Goal: Find specific page/section: Find specific page/section

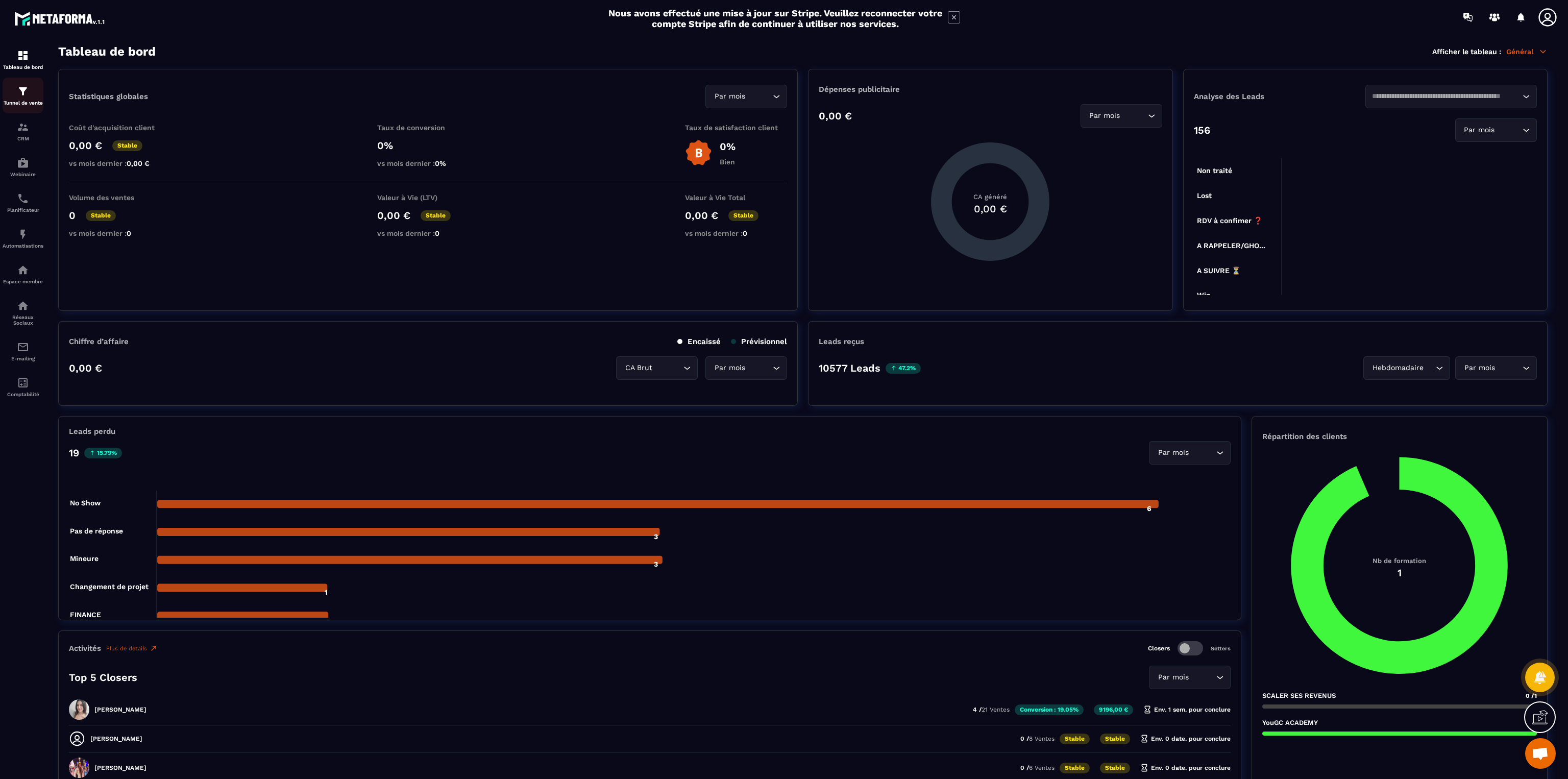
click at [23, 97] on img at bounding box center [22, 91] width 12 height 12
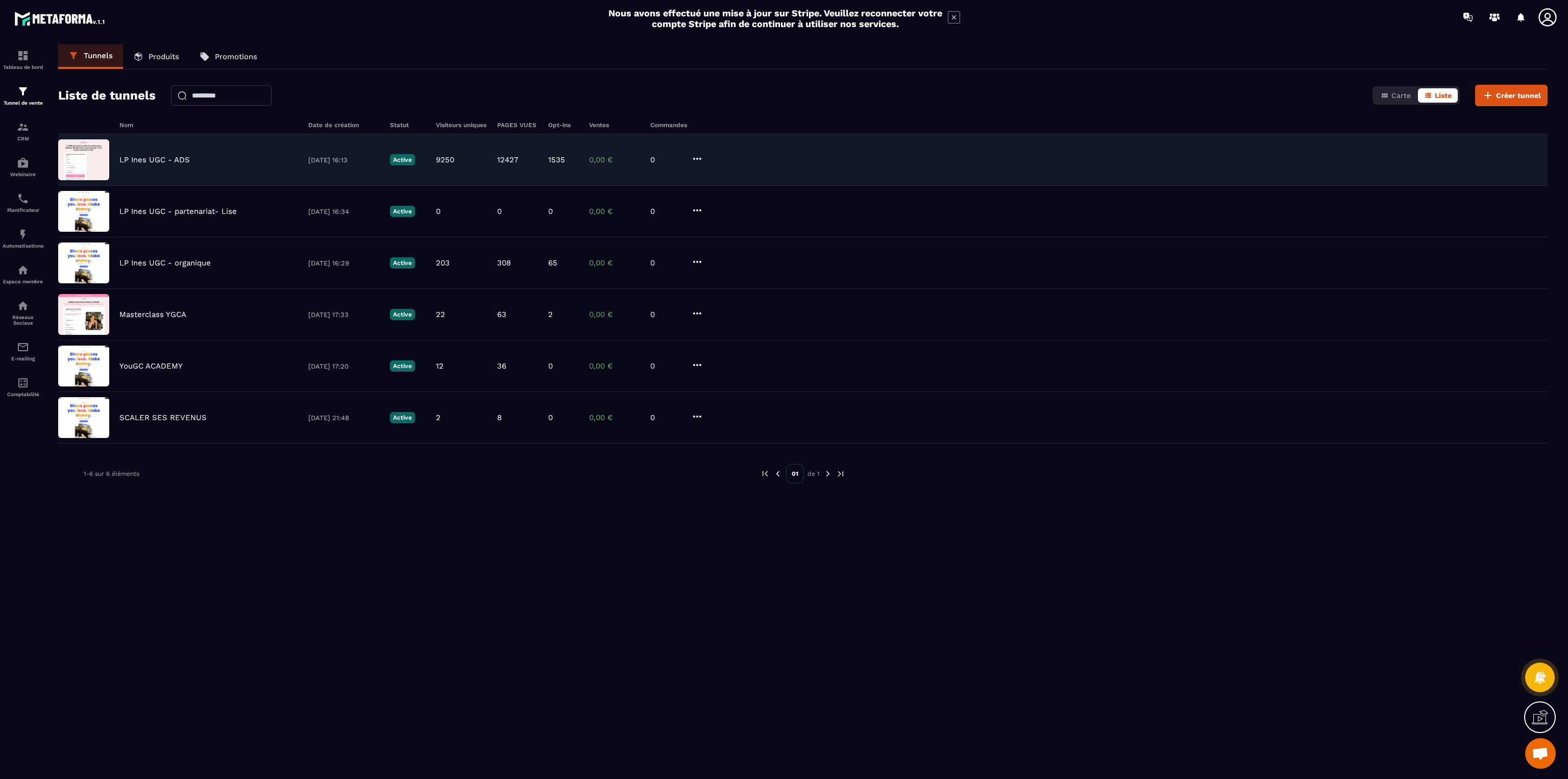
click at [174, 159] on p "LP Ines UGC - ADS" at bounding box center [154, 159] width 70 height 9
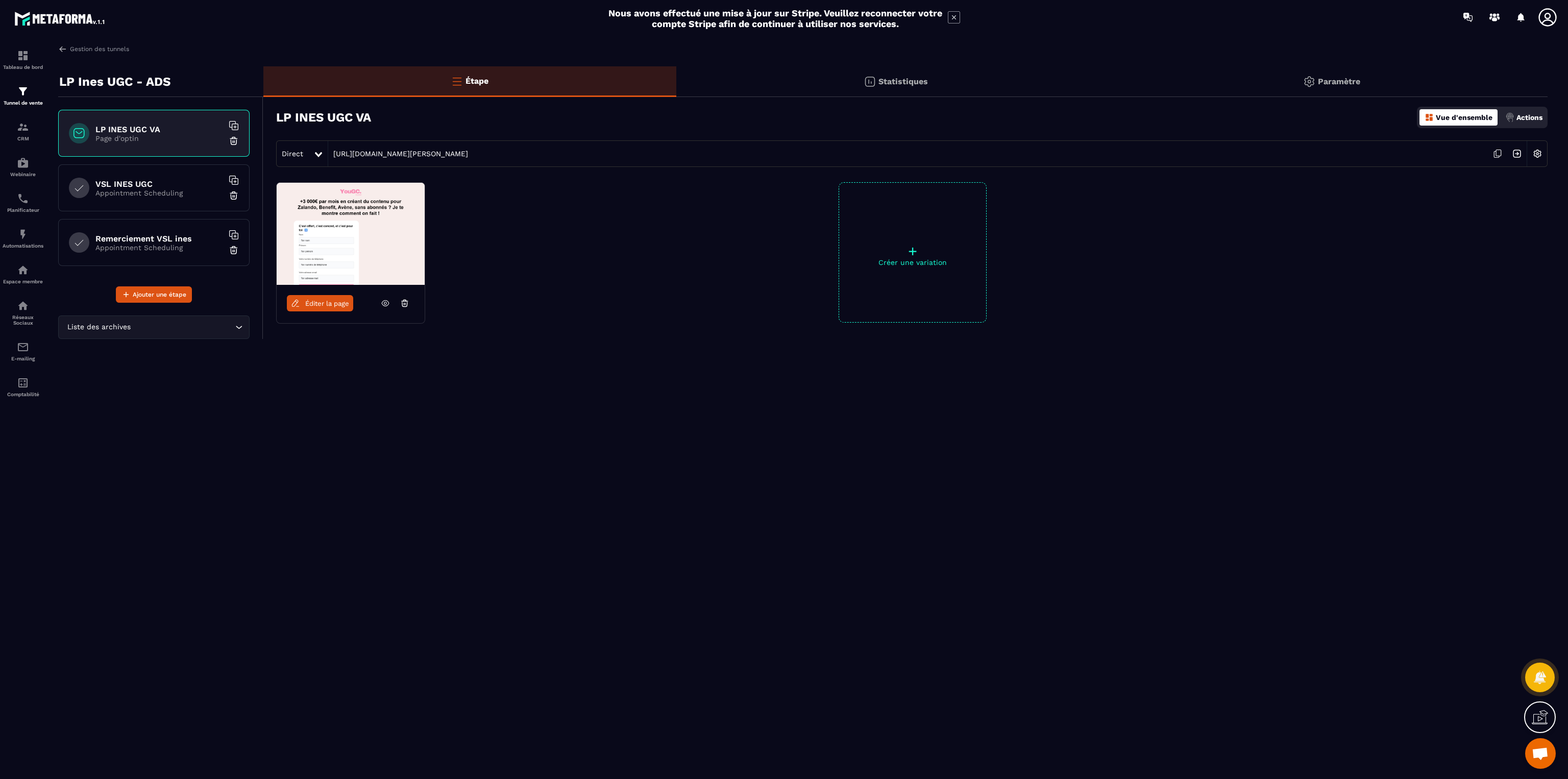
click at [177, 185] on h6 "VSL INES UGC" at bounding box center [159, 184] width 128 height 10
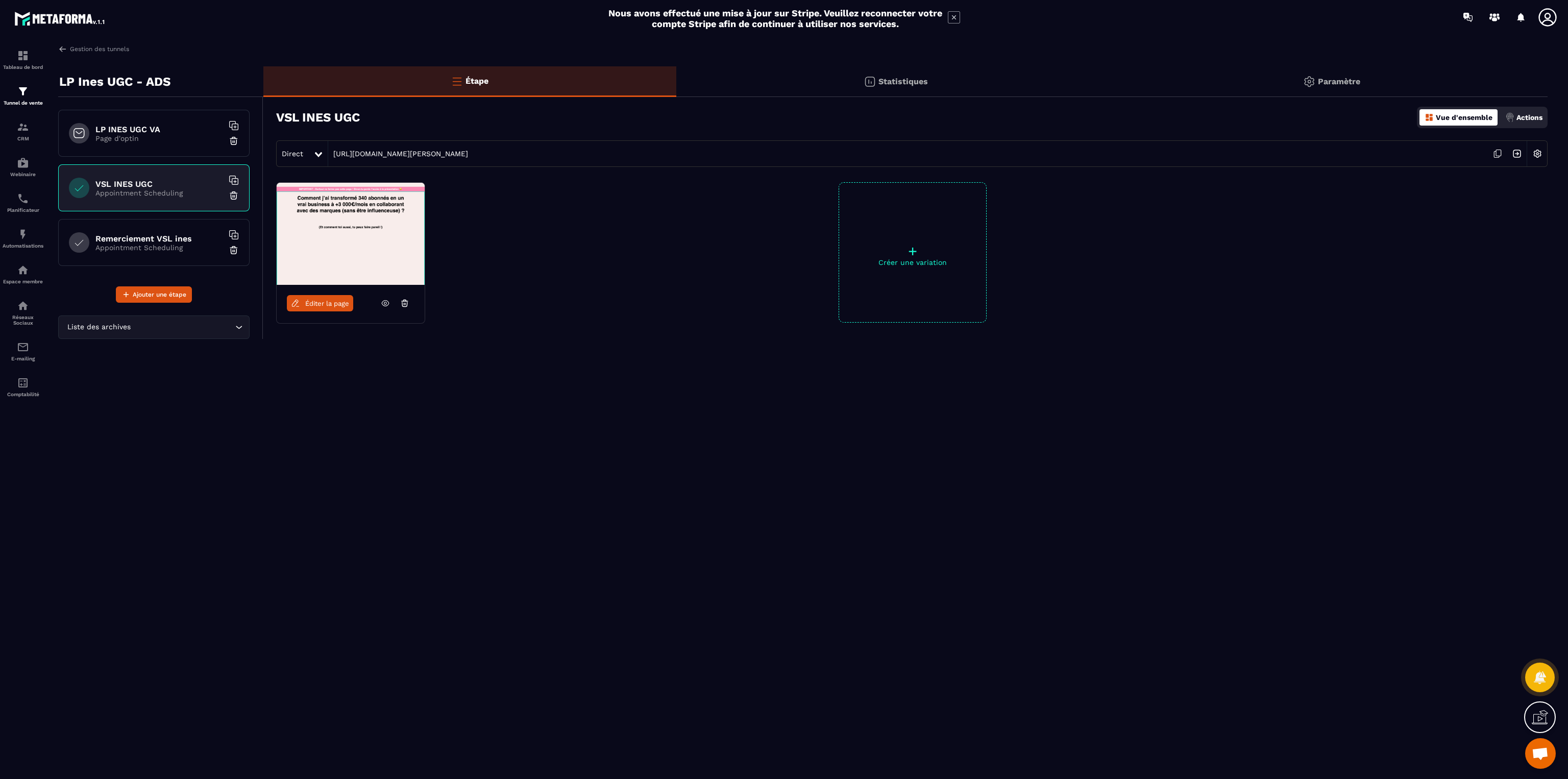
click at [387, 304] on icon at bounding box center [385, 303] width 2 height 2
